Goal: Navigation & Orientation: Find specific page/section

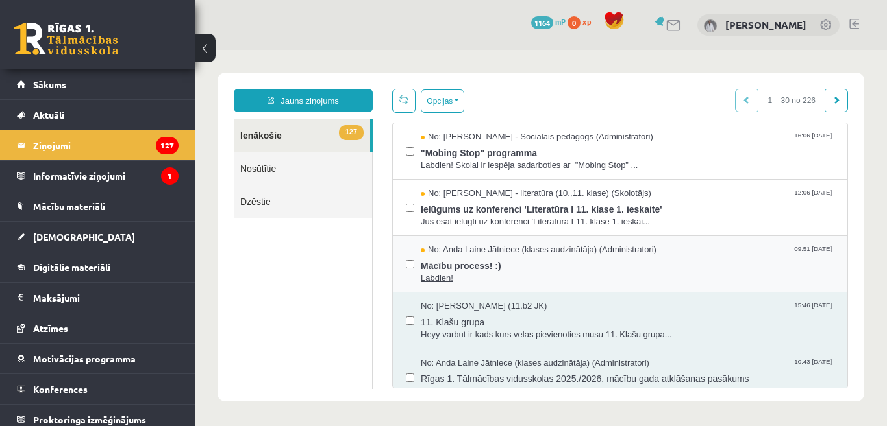
click at [450, 265] on span "Mācību process! :)" at bounding box center [627, 264] width 413 height 16
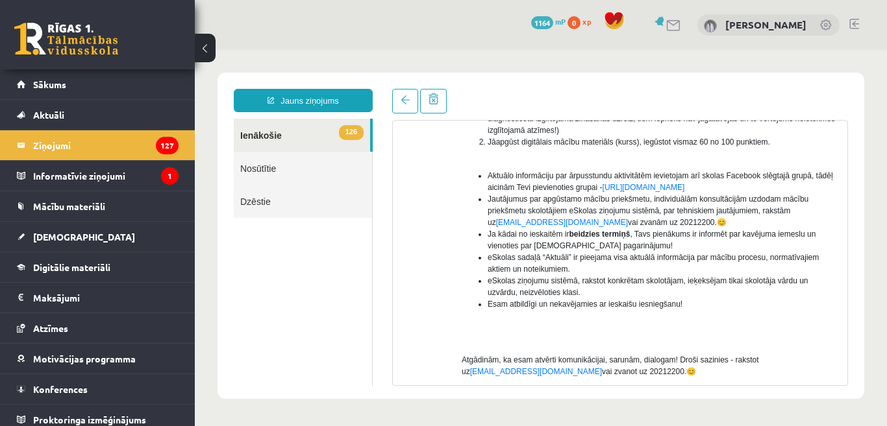
scroll to position [325, 0]
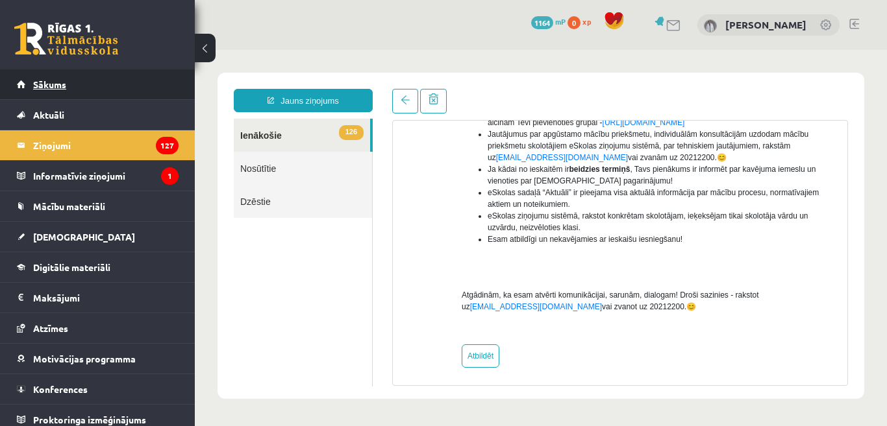
click at [58, 81] on span "Sākums" at bounding box center [49, 85] width 33 height 12
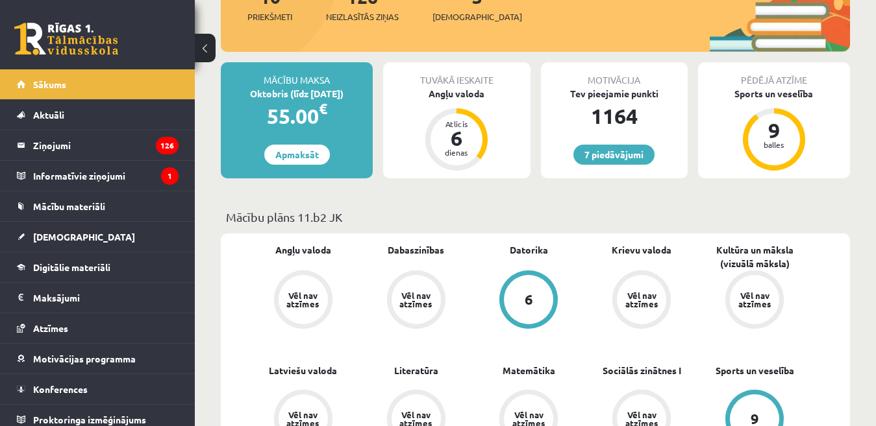
scroll to position [195, 0]
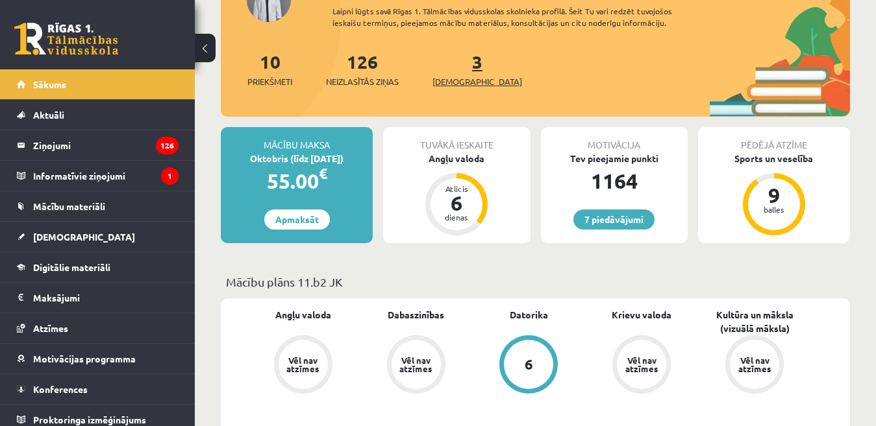
click at [450, 84] on span "[DEMOGRAPHIC_DATA]" at bounding box center [477, 81] width 90 height 13
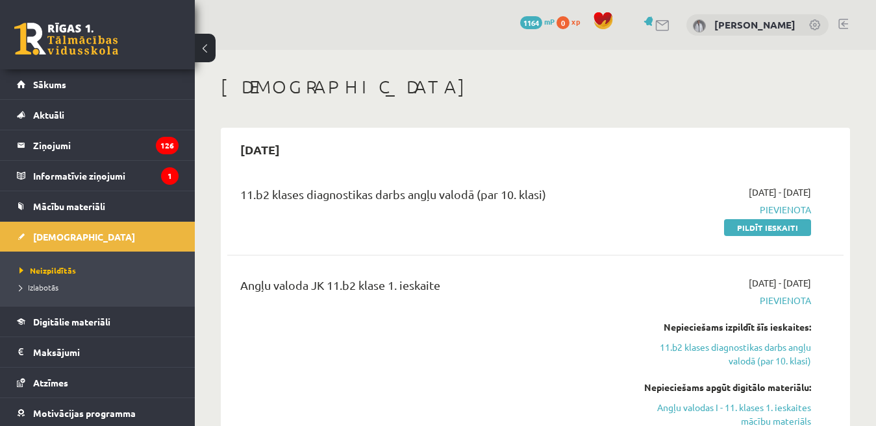
click at [839, 27] on link at bounding box center [843, 24] width 10 height 10
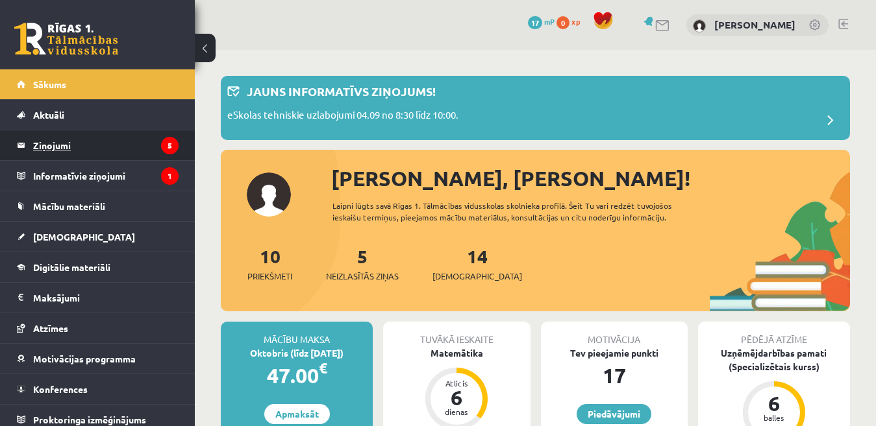
click at [51, 149] on legend "Ziņojumi 5" at bounding box center [105, 145] width 145 height 30
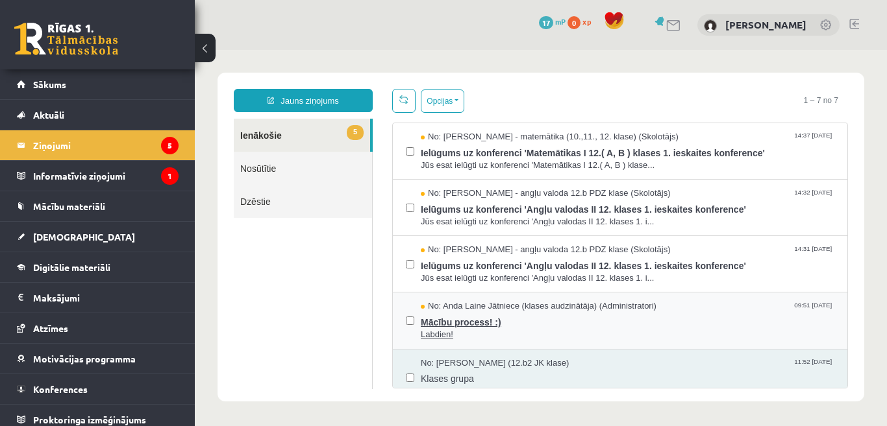
click at [484, 326] on span "Mācību process! :)" at bounding box center [627, 321] width 413 height 16
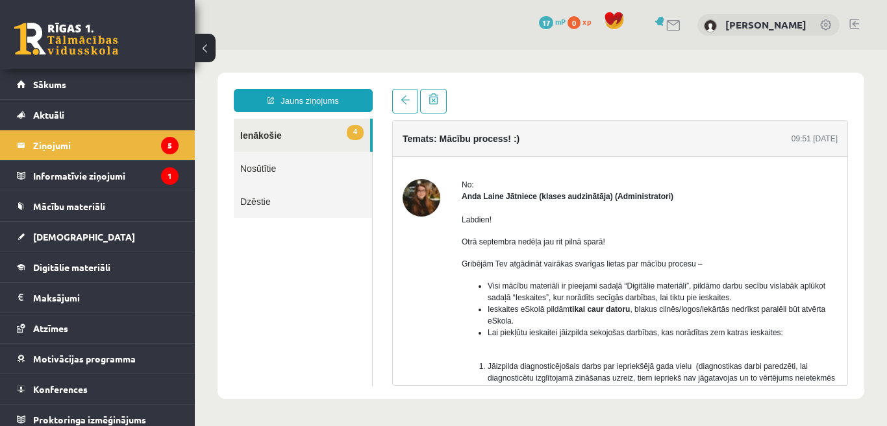
scroll to position [65, 0]
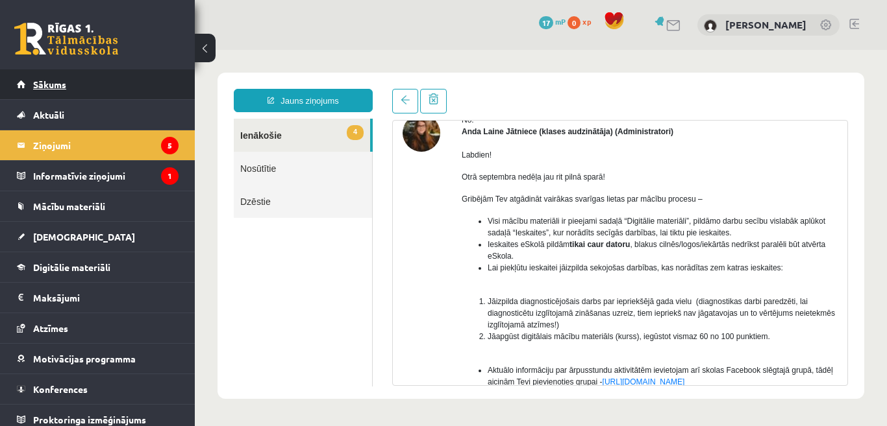
click at [54, 86] on span "Sākums" at bounding box center [49, 85] width 33 height 12
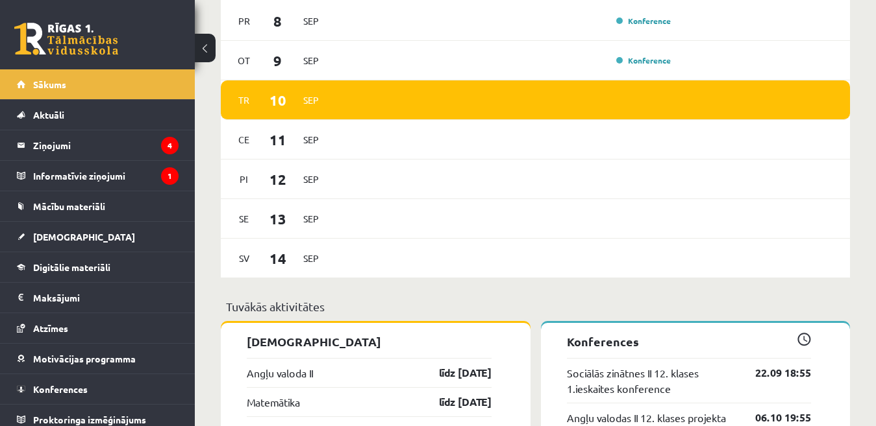
scroll to position [909, 0]
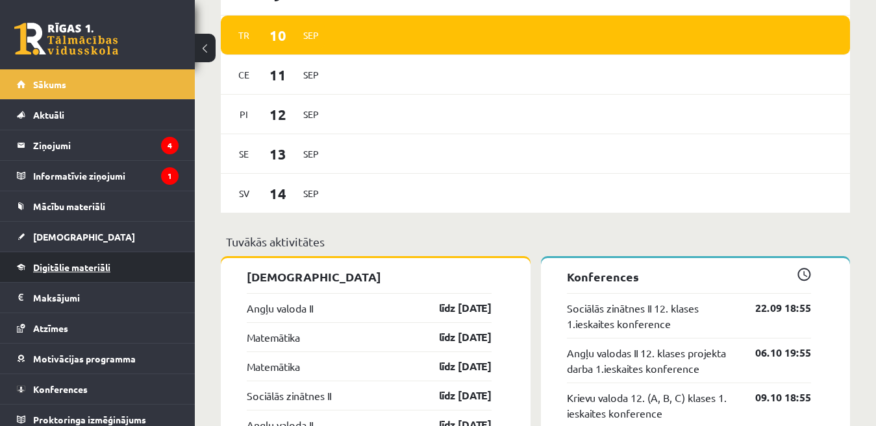
click at [56, 270] on span "Digitālie materiāli" at bounding box center [71, 268] width 77 height 12
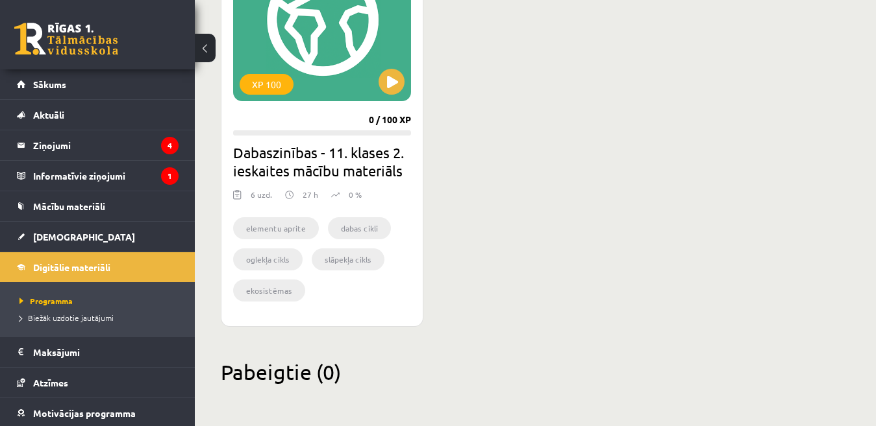
scroll to position [1078, 0]
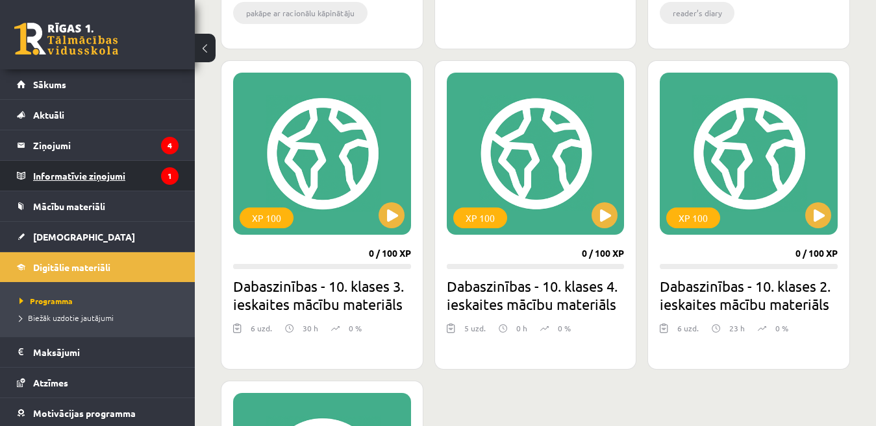
click at [77, 178] on legend "Informatīvie ziņojumi 1" at bounding box center [105, 176] width 145 height 30
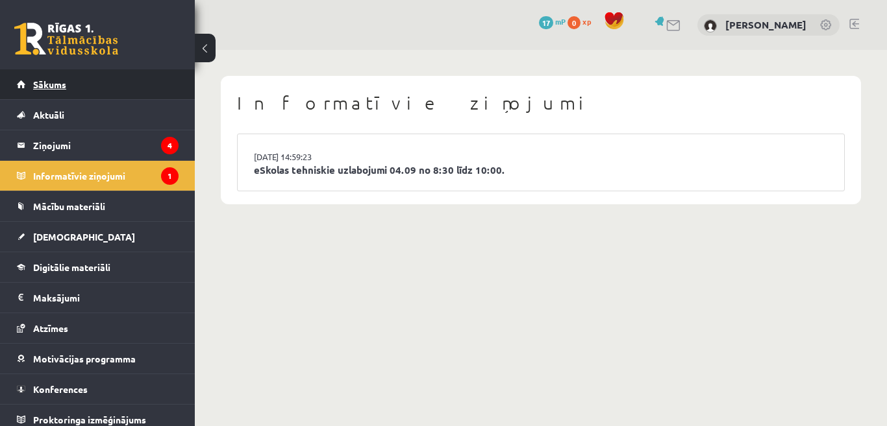
click at [56, 90] on link "Sākums" at bounding box center [98, 84] width 162 height 30
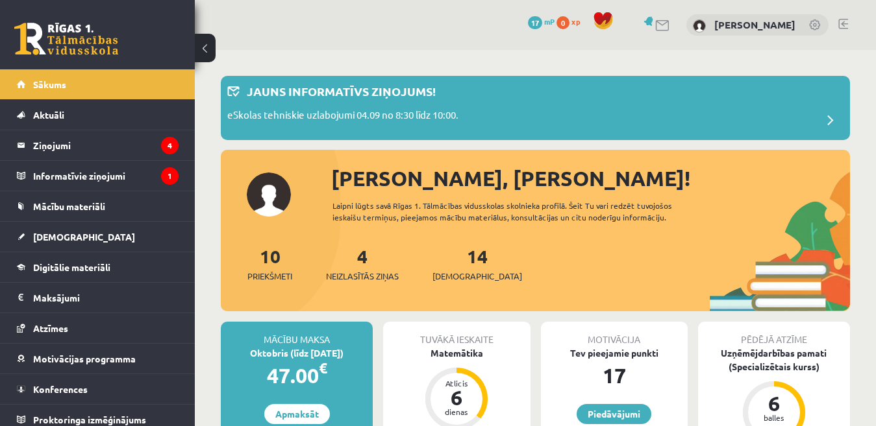
click at [844, 24] on link at bounding box center [843, 24] width 10 height 10
